Goal: Task Accomplishment & Management: Use online tool/utility

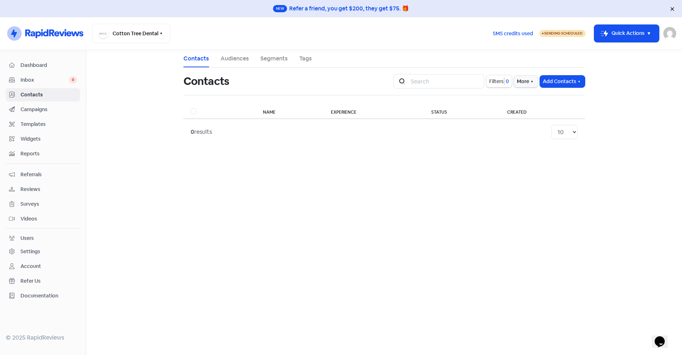
click at [35, 65] on span "Dashboard" at bounding box center [49, 66] width 56 height 8
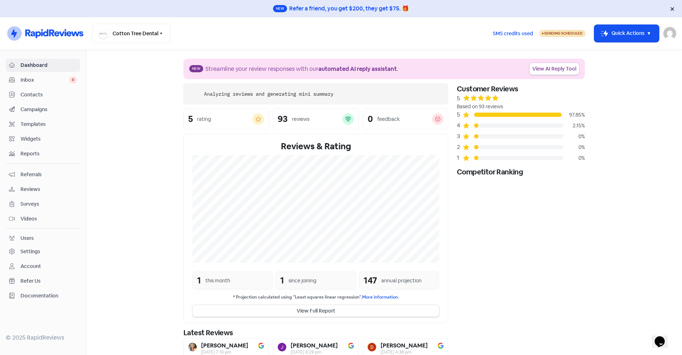
click at [33, 94] on span "Contacts" at bounding box center [49, 95] width 56 height 8
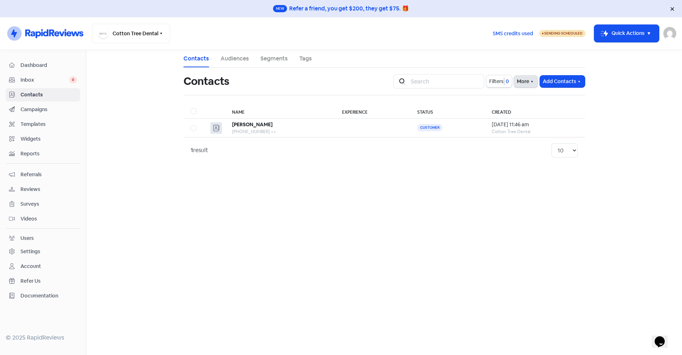
click at [521, 81] on button "More" at bounding box center [526, 82] width 24 height 12
click at [509, 98] on link "External Contact Forms" at bounding box center [503, 97] width 72 height 14
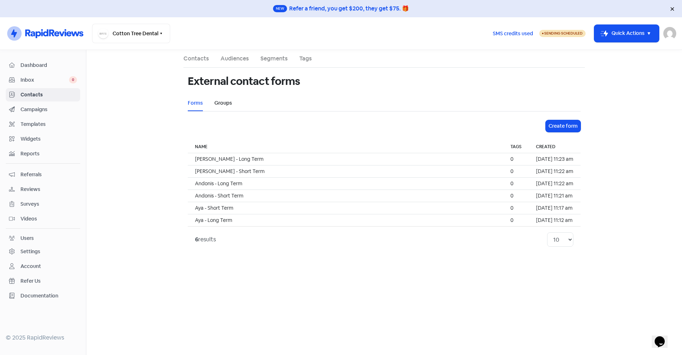
click at [221, 104] on link "Groups" at bounding box center [223, 103] width 18 height 8
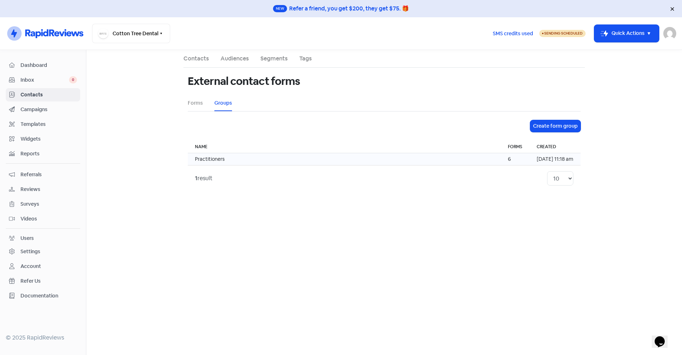
click at [258, 164] on td "Practitioners" at bounding box center [344, 159] width 313 height 12
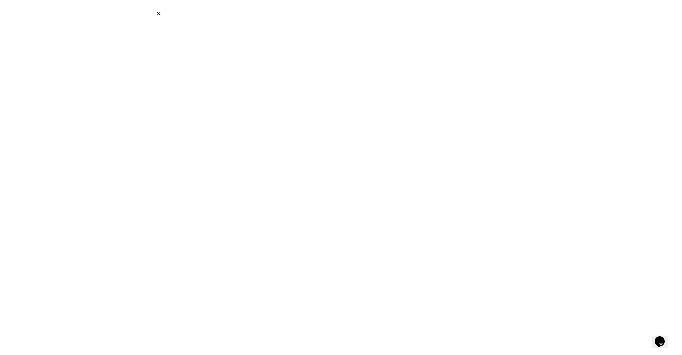
select select "796"
select select "797"
select select "799"
select select "795"
select select "800"
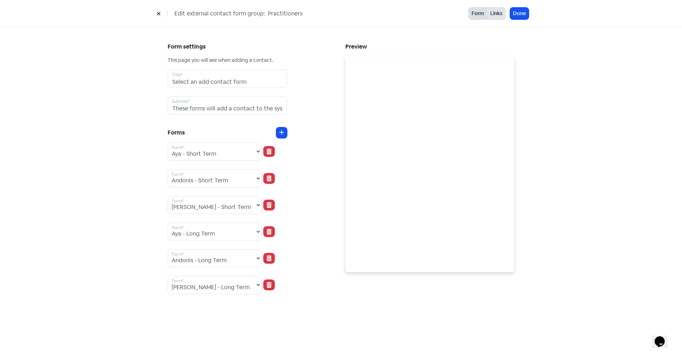
click at [500, 14] on button "Links" at bounding box center [496, 13] width 19 height 13
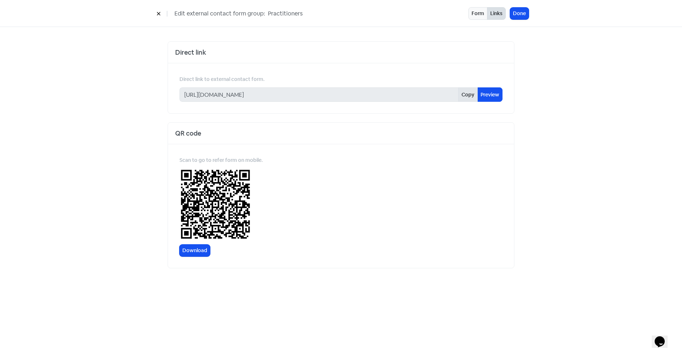
click at [468, 96] on button "Copy" at bounding box center [467, 94] width 19 height 14
drag, startPoint x: 468, startPoint y: 96, endPoint x: 518, endPoint y: 15, distance: 95.5
click at [518, 15] on button "Done" at bounding box center [519, 14] width 19 height 12
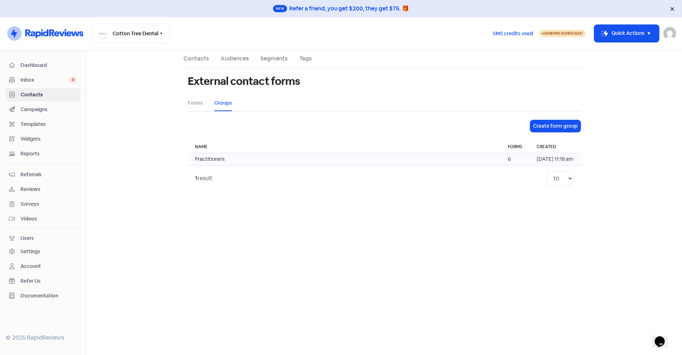
click at [403, 160] on td "Practitioners" at bounding box center [344, 159] width 313 height 12
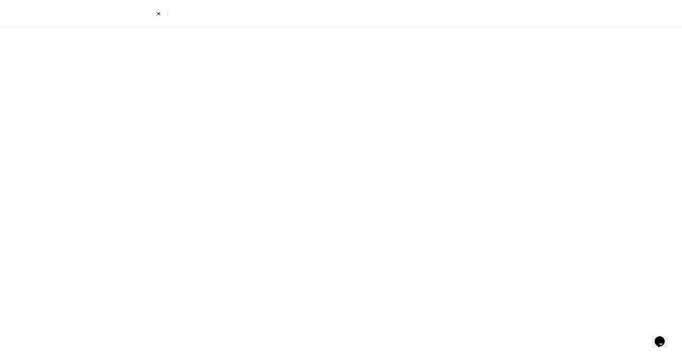
select select "796"
select select "797"
select select "799"
select select "795"
select select "800"
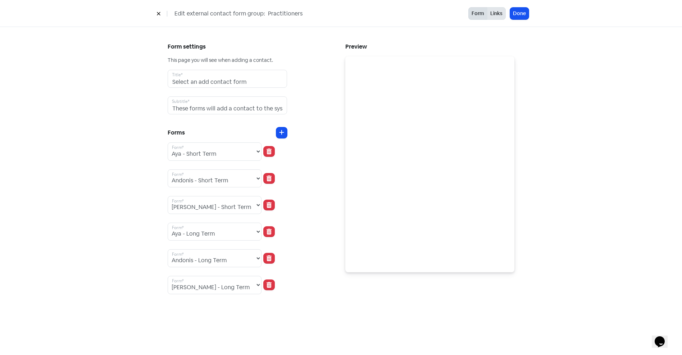
click at [495, 15] on button "Links" at bounding box center [496, 13] width 19 height 13
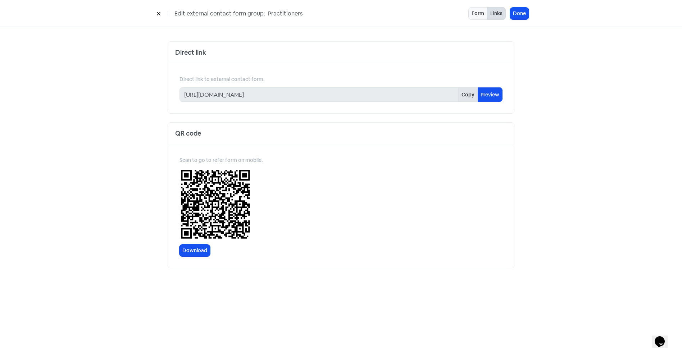
click at [466, 95] on button "Copy" at bounding box center [467, 94] width 19 height 14
